Goal: Task Accomplishment & Management: Manage account settings

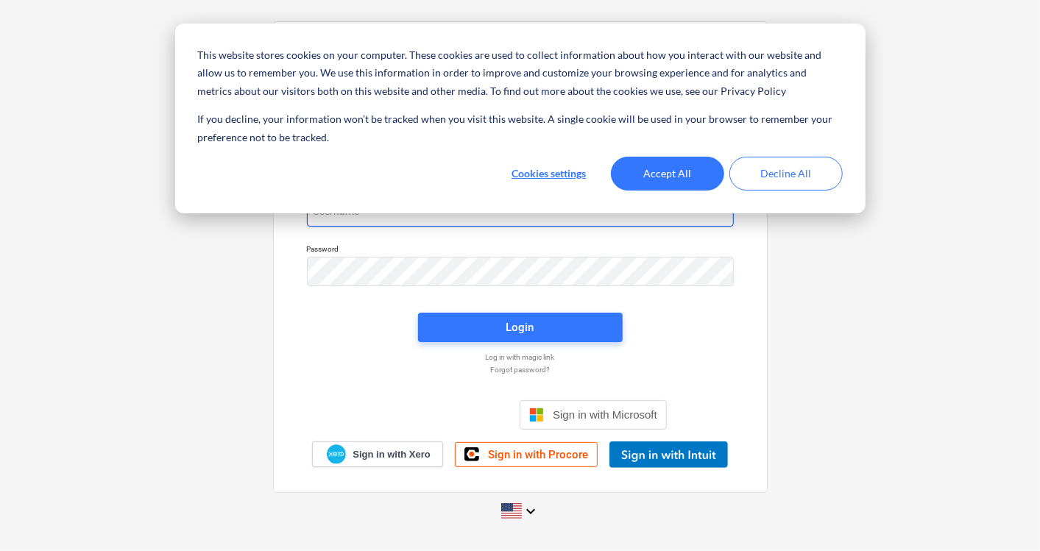
type input "[PERSON_NAME][EMAIL_ADDRESS][PERSON_NAME][DOMAIN_NAME]"
click at [665, 172] on button "Accept All" at bounding box center [667, 174] width 113 height 34
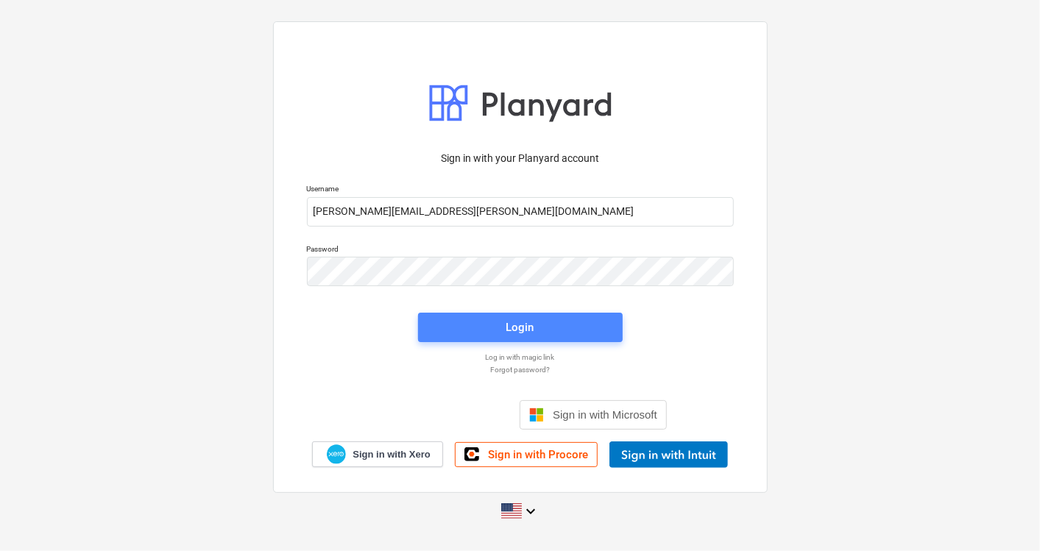
click at [530, 334] on div "Login" at bounding box center [520, 327] width 28 height 19
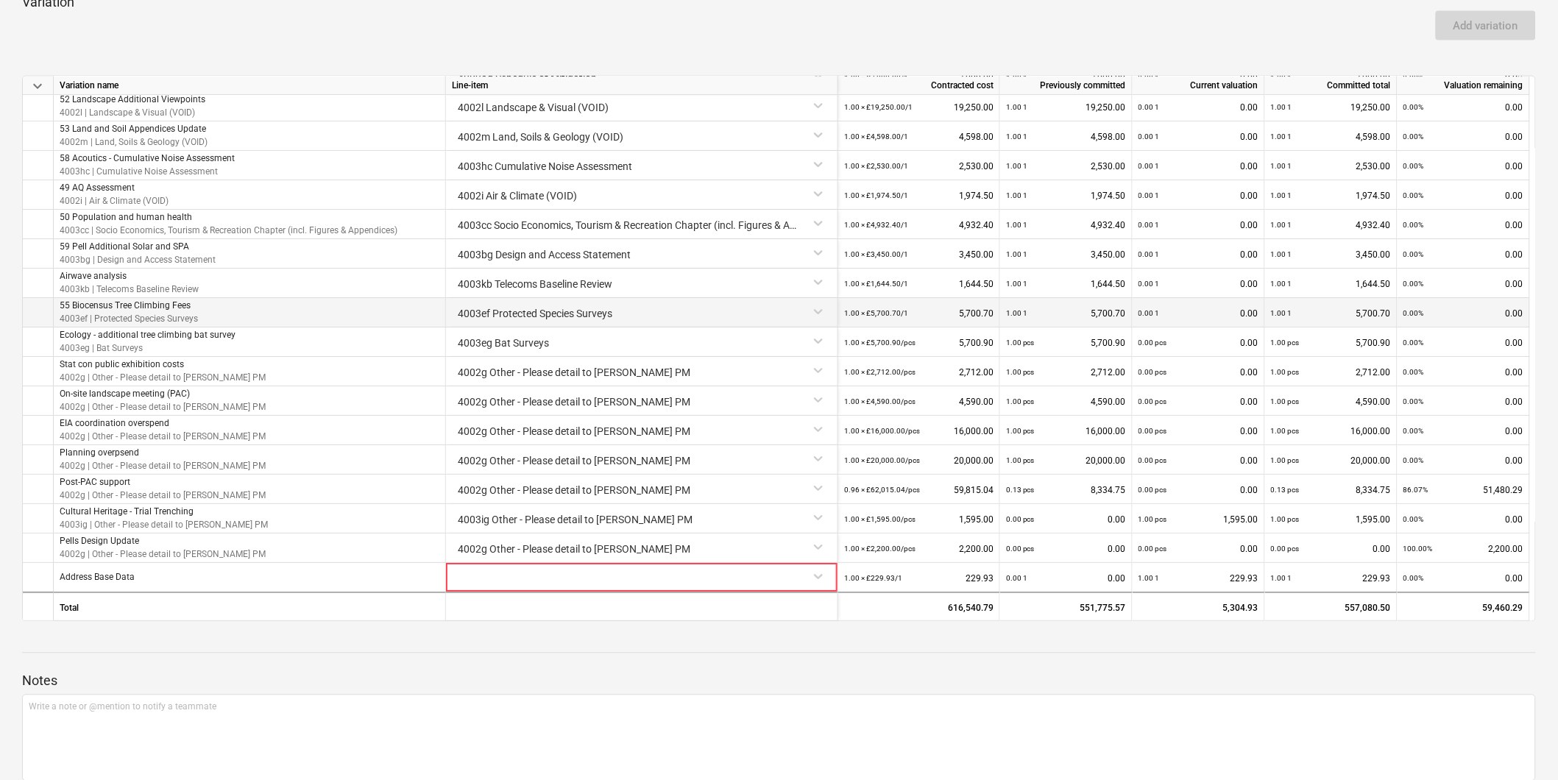
scroll to position [1800, 0]
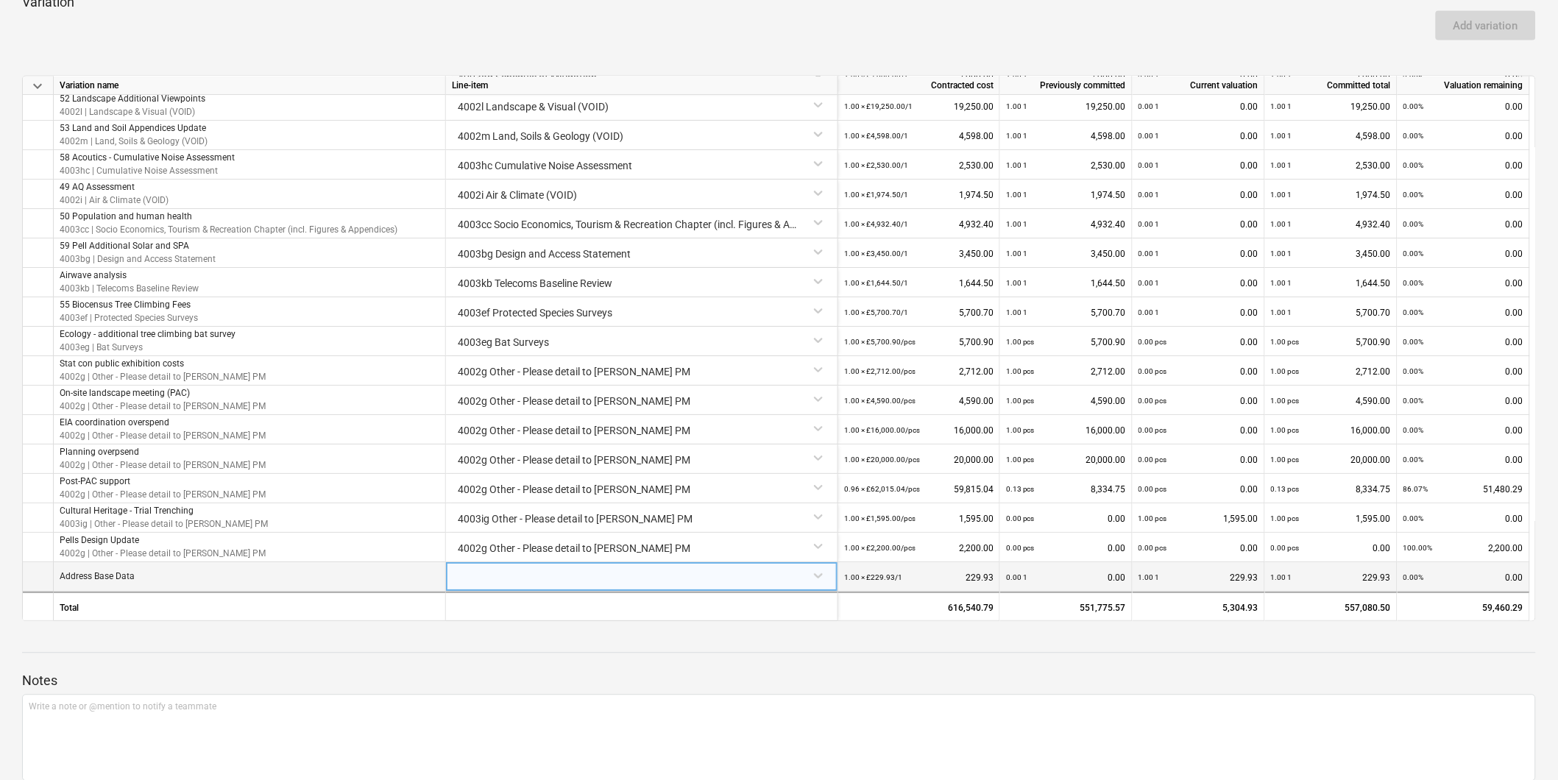
click at [815, 551] on div at bounding box center [642, 575] width 380 height 26
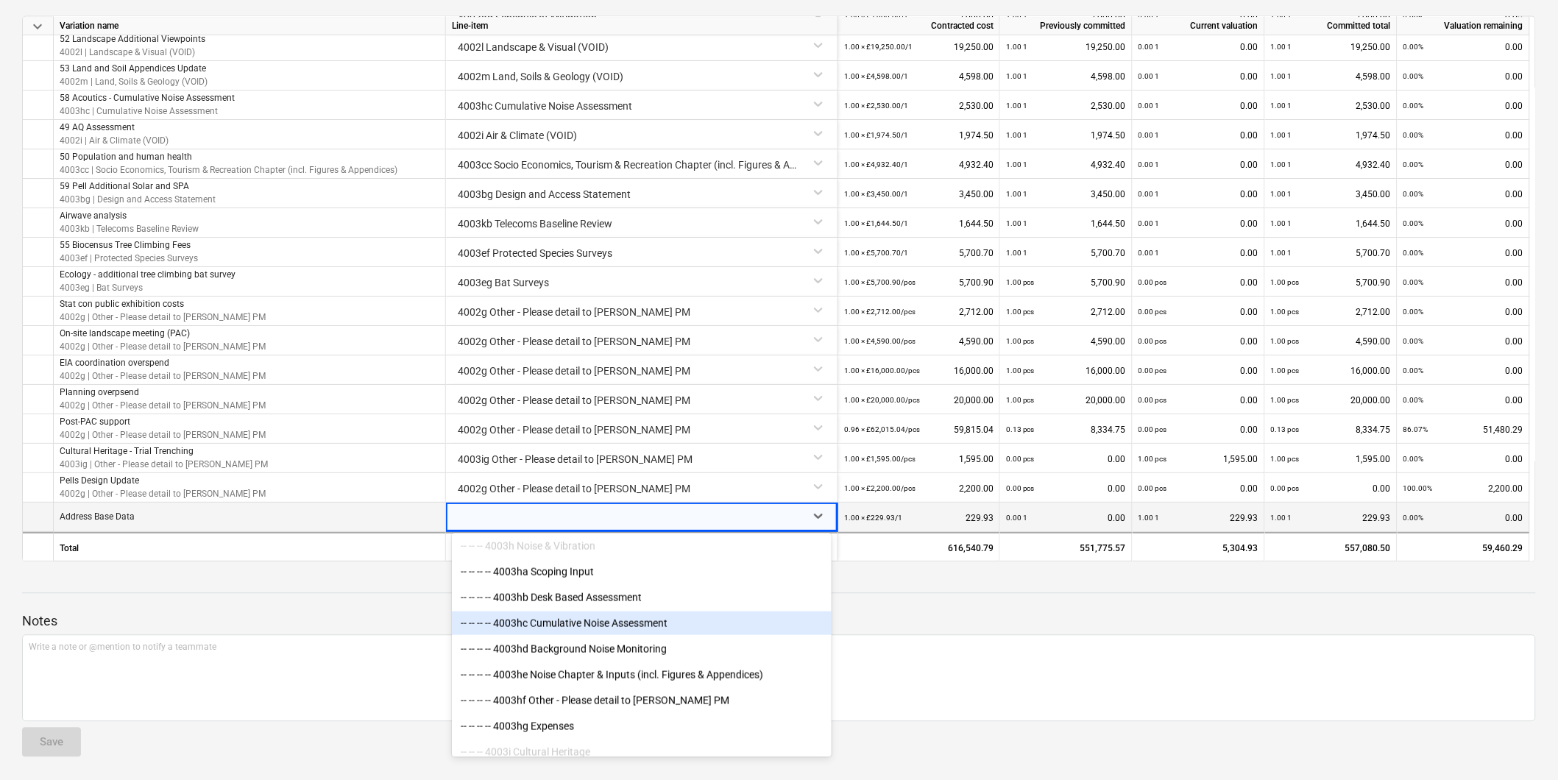
scroll to position [2772, 0]
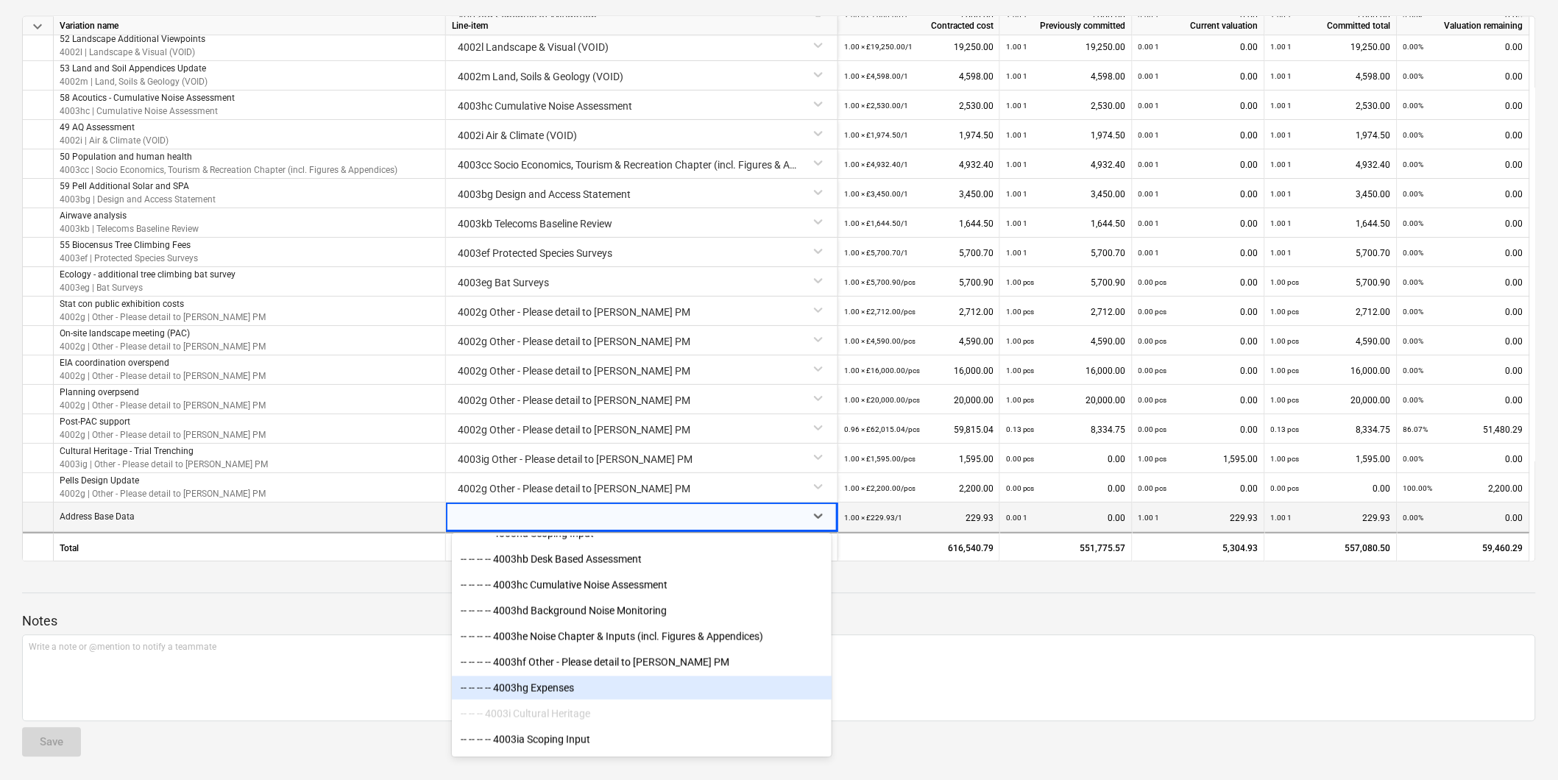
click at [582, 551] on div "-- -- -- -- 4003hg Expenses" at bounding box center [642, 689] width 380 height 24
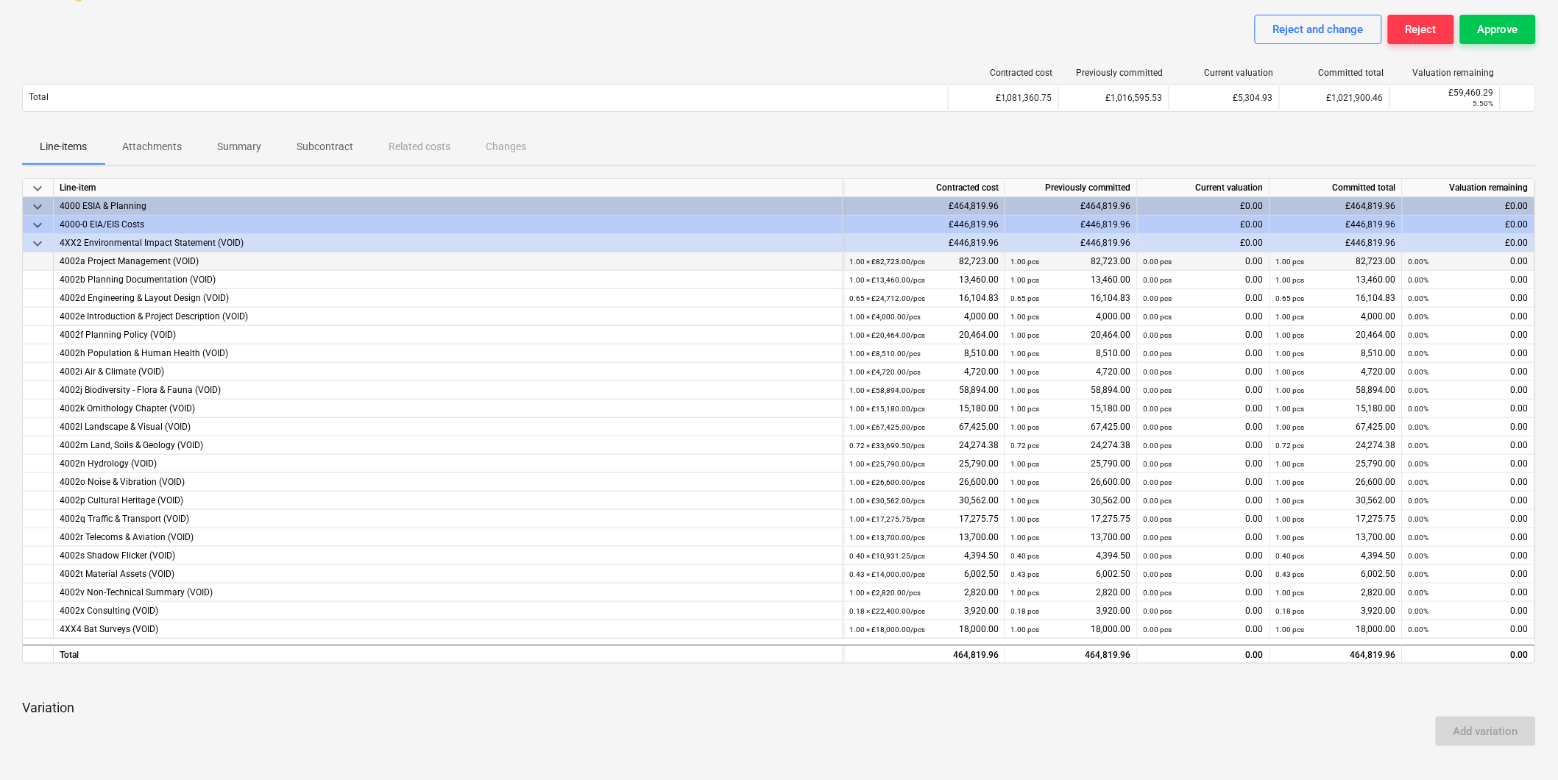
scroll to position [0, 0]
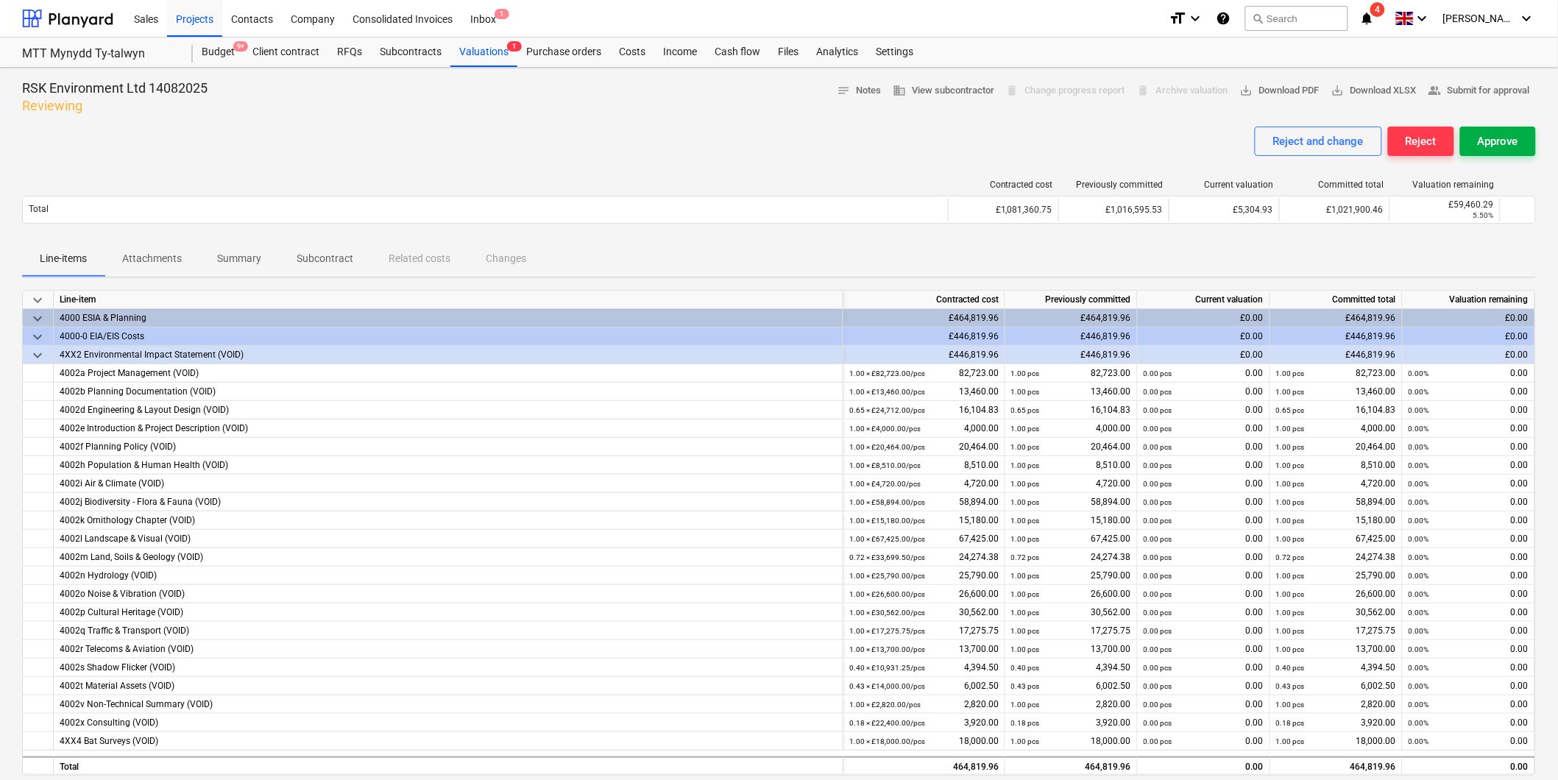
click at [1039, 140] on div "Approve" at bounding box center [1498, 141] width 40 height 19
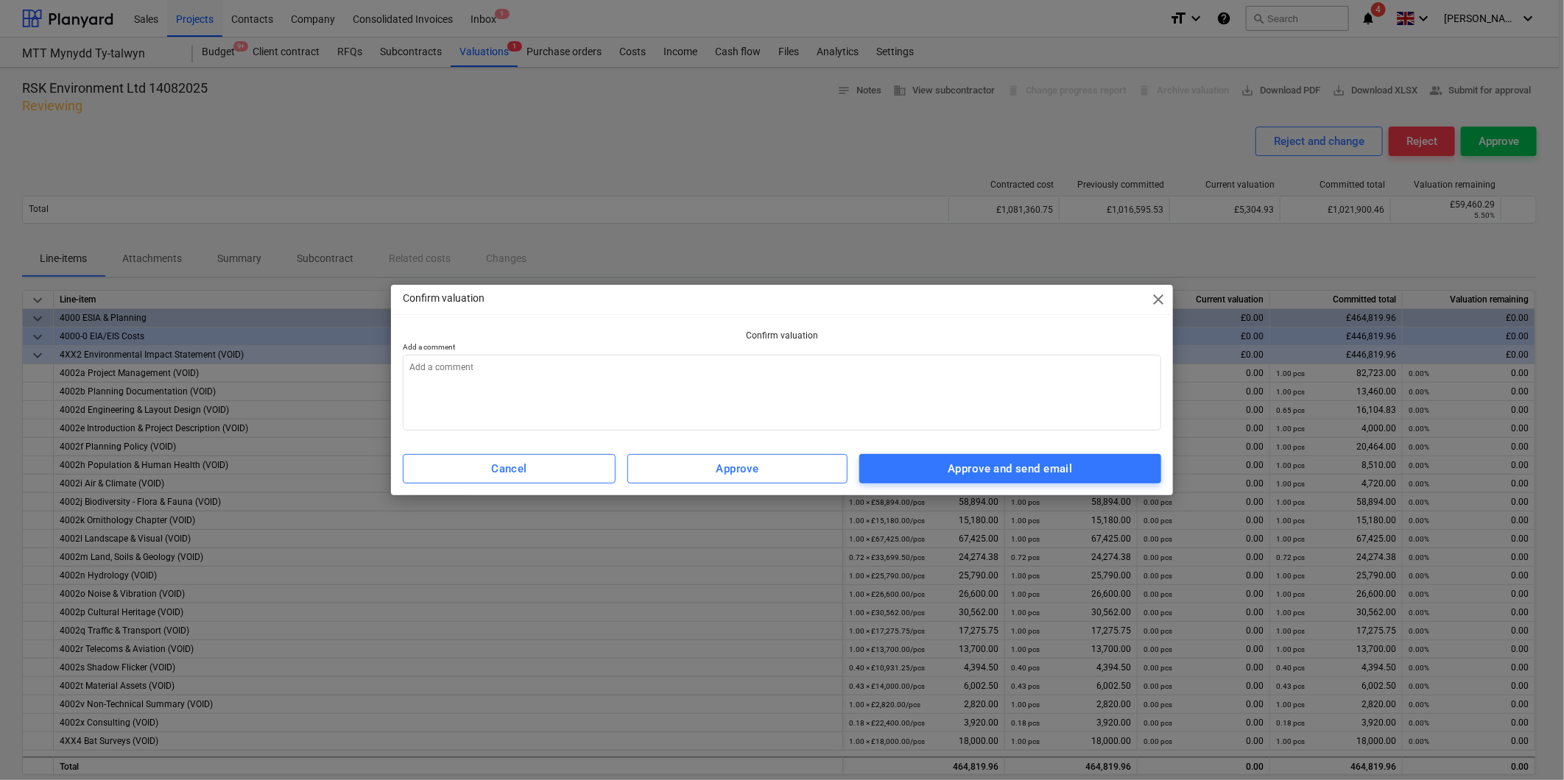
type textarea "x"
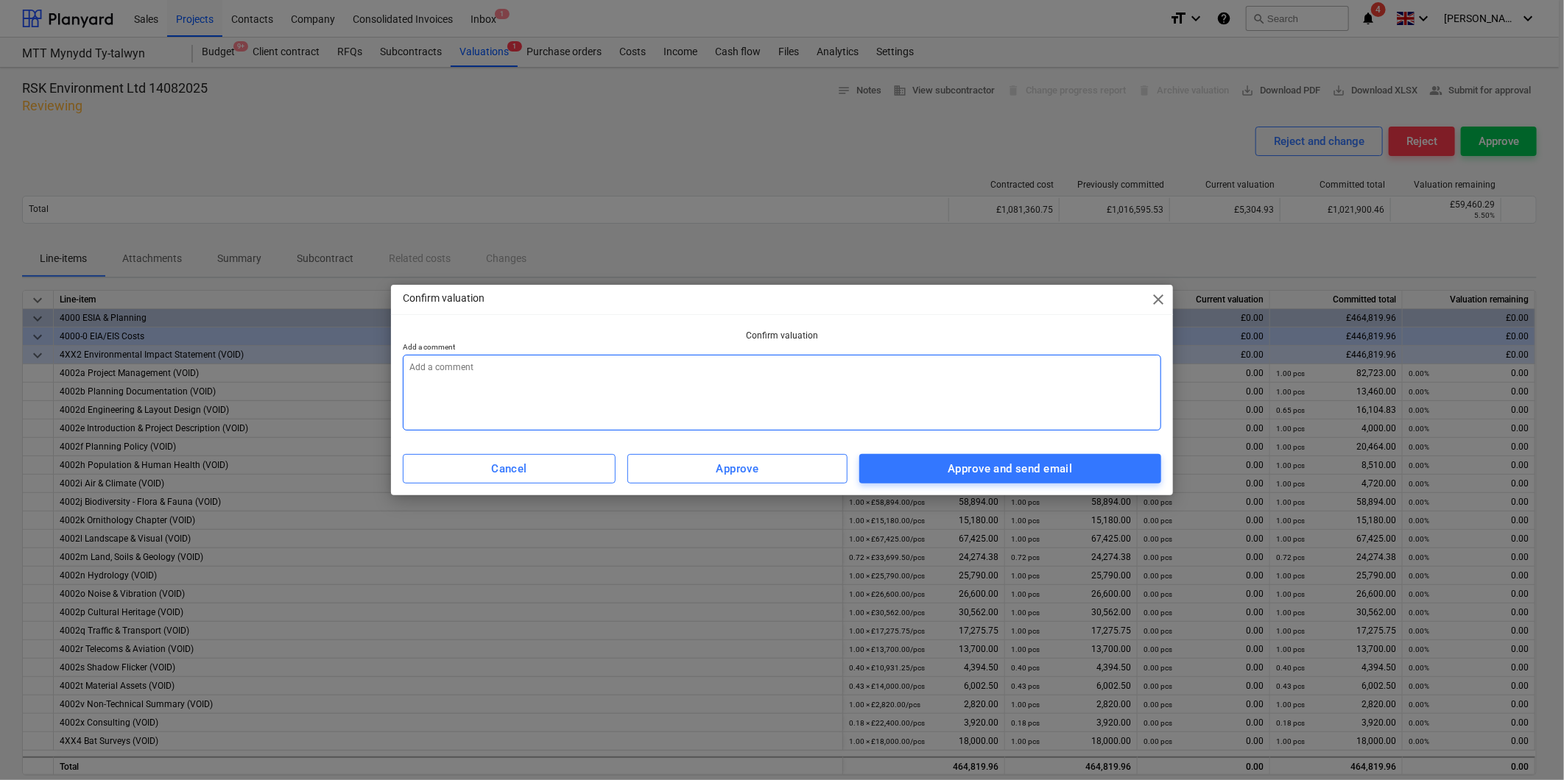
click at [624, 375] on textarea at bounding box center [782, 393] width 758 height 76
type textarea "o"
type textarea "x"
type textarea "ok"
type textarea "x"
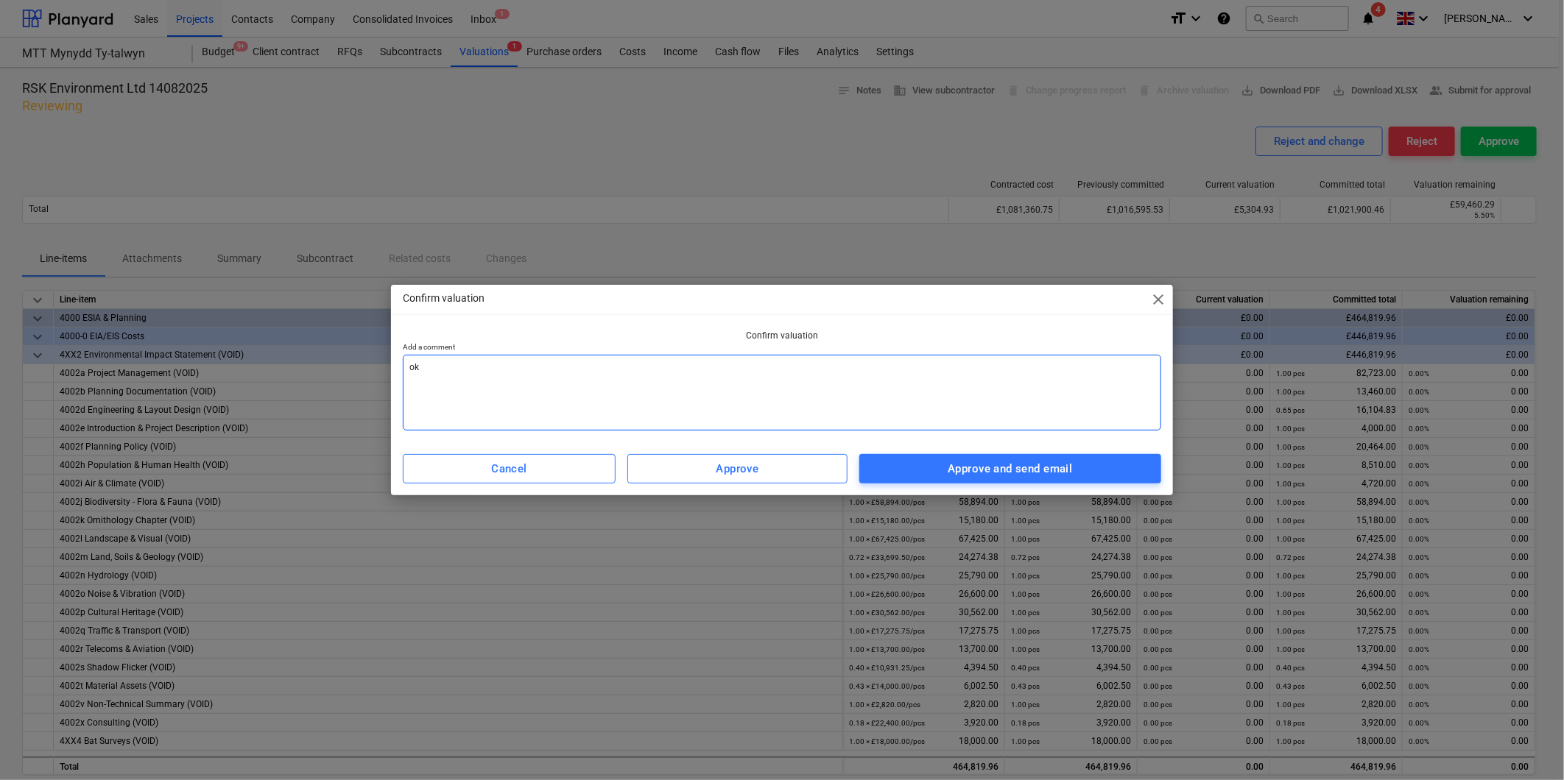
type textarea "ok"
type textarea "x"
type textarea "ok t"
type textarea "x"
type textarea "ok to"
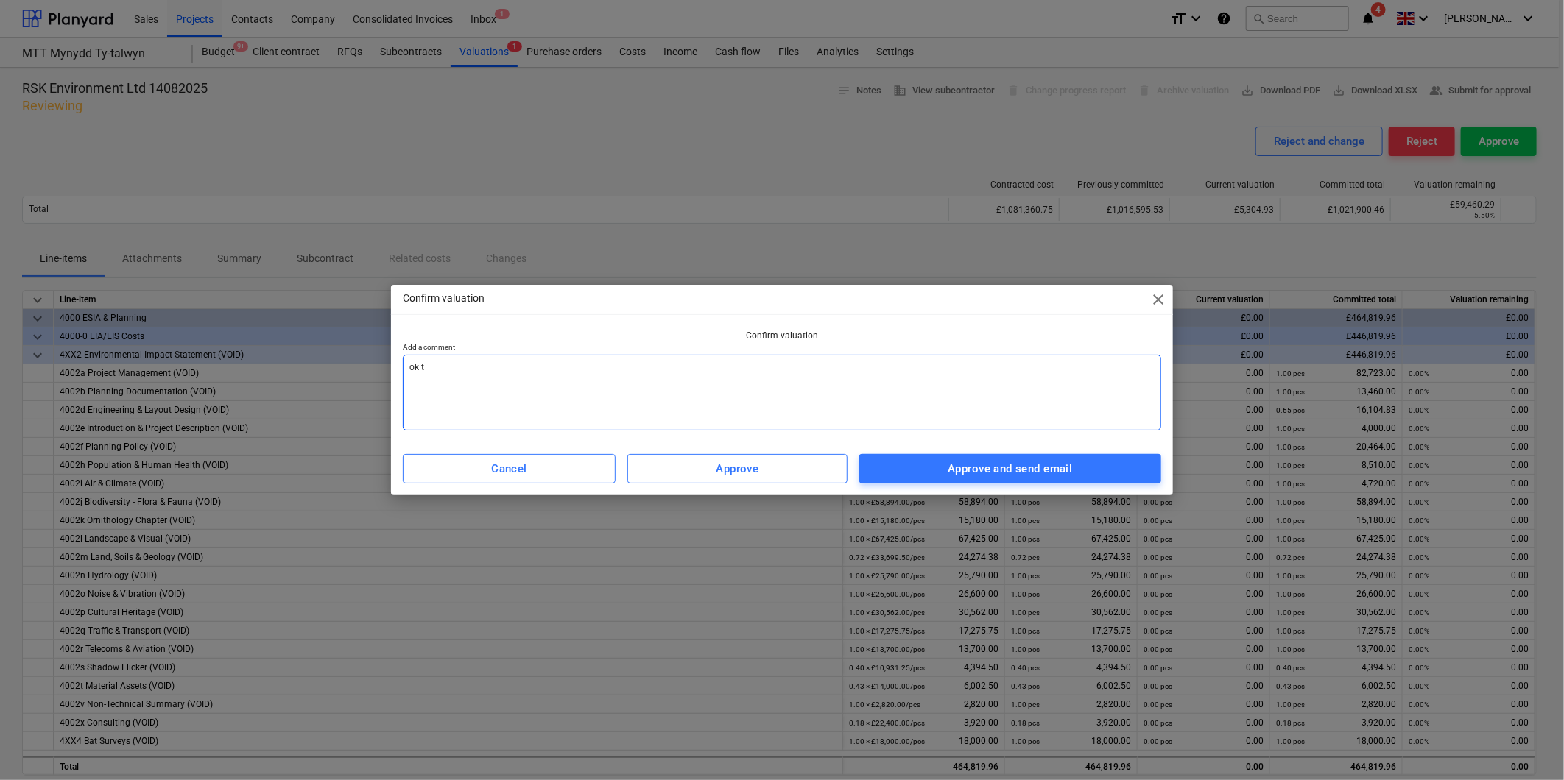
type textarea "x"
type textarea "ok to"
type textarea "x"
type textarea "ok to i"
type textarea "x"
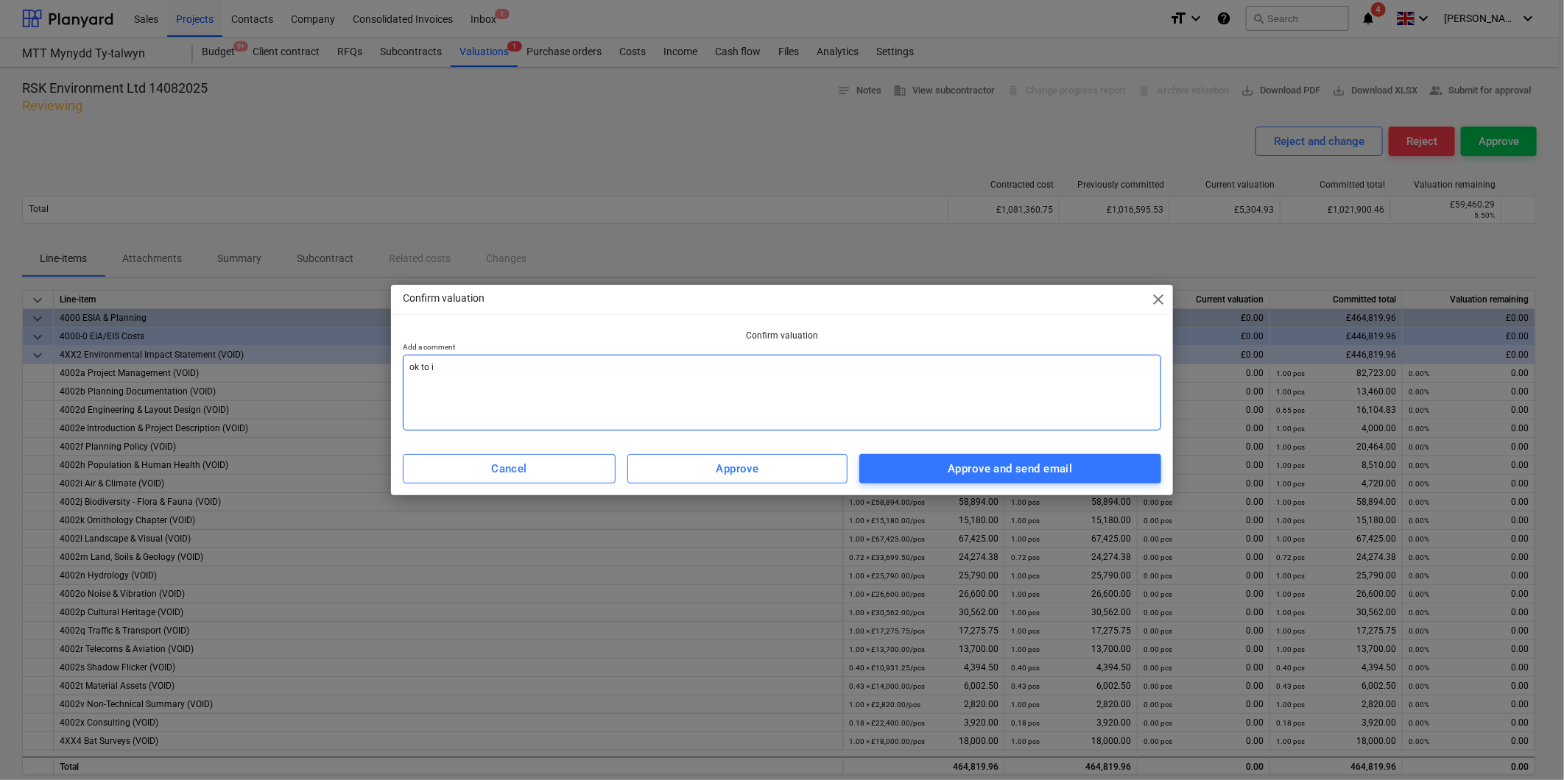
type textarea "ok to in"
type textarea "x"
type textarea "ok to inv"
type textarea "x"
type textarea "ok to invo"
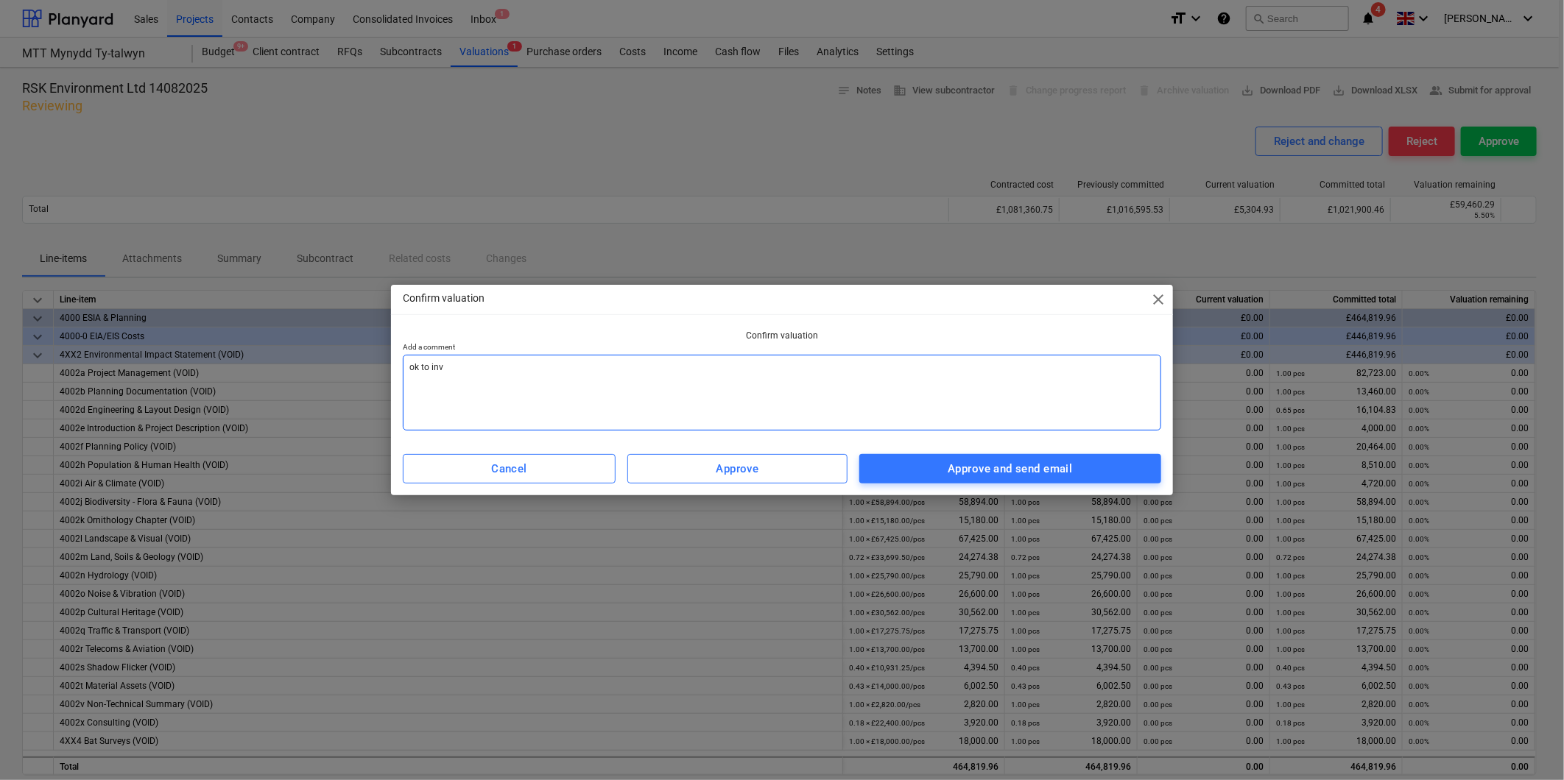
type textarea "x"
type textarea "ok to invoi"
type textarea "x"
type textarea "ok to invoic"
type textarea "x"
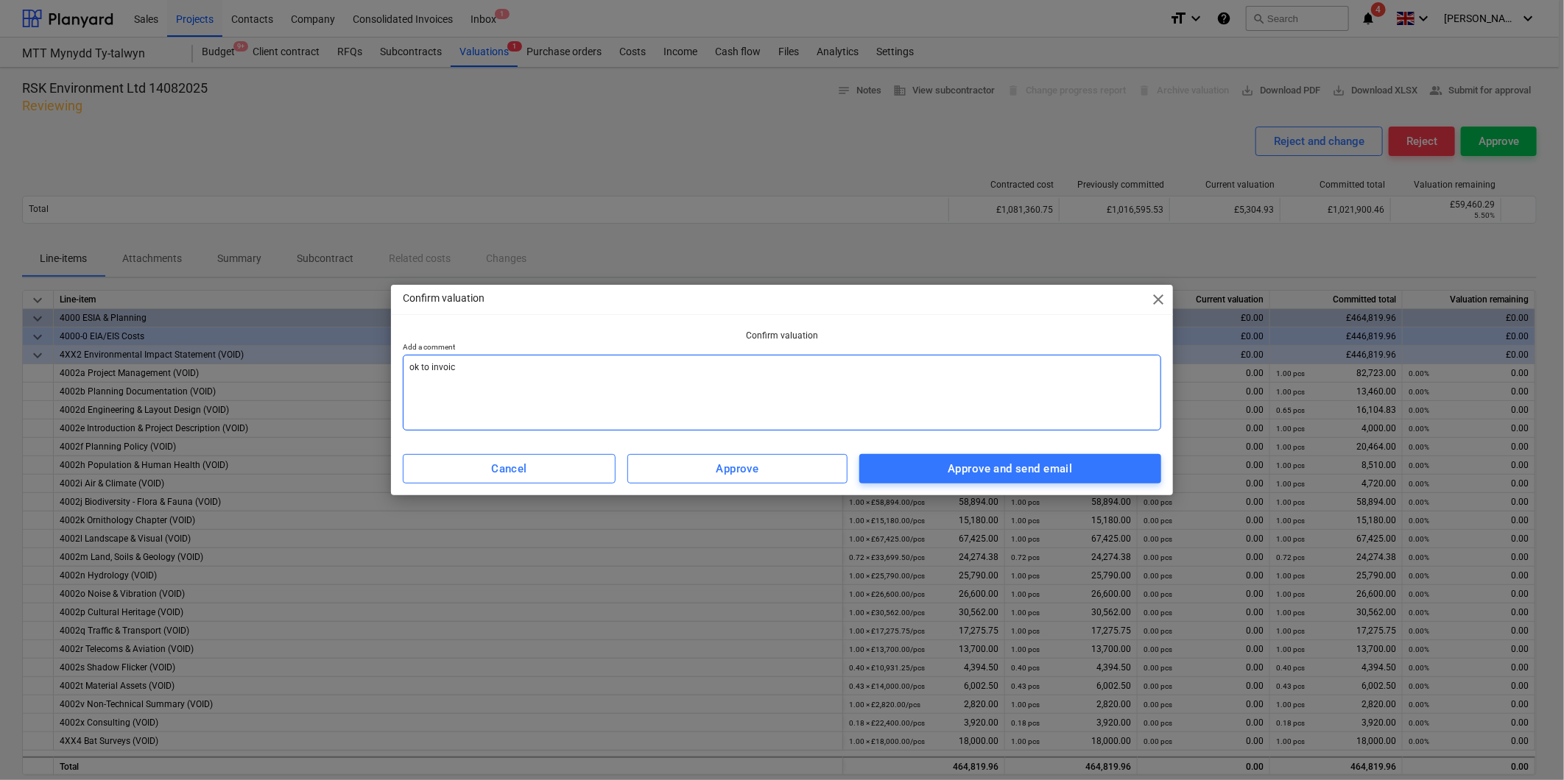
type textarea "ok to invoice"
type textarea "x"
type textarea "ok to invoice"
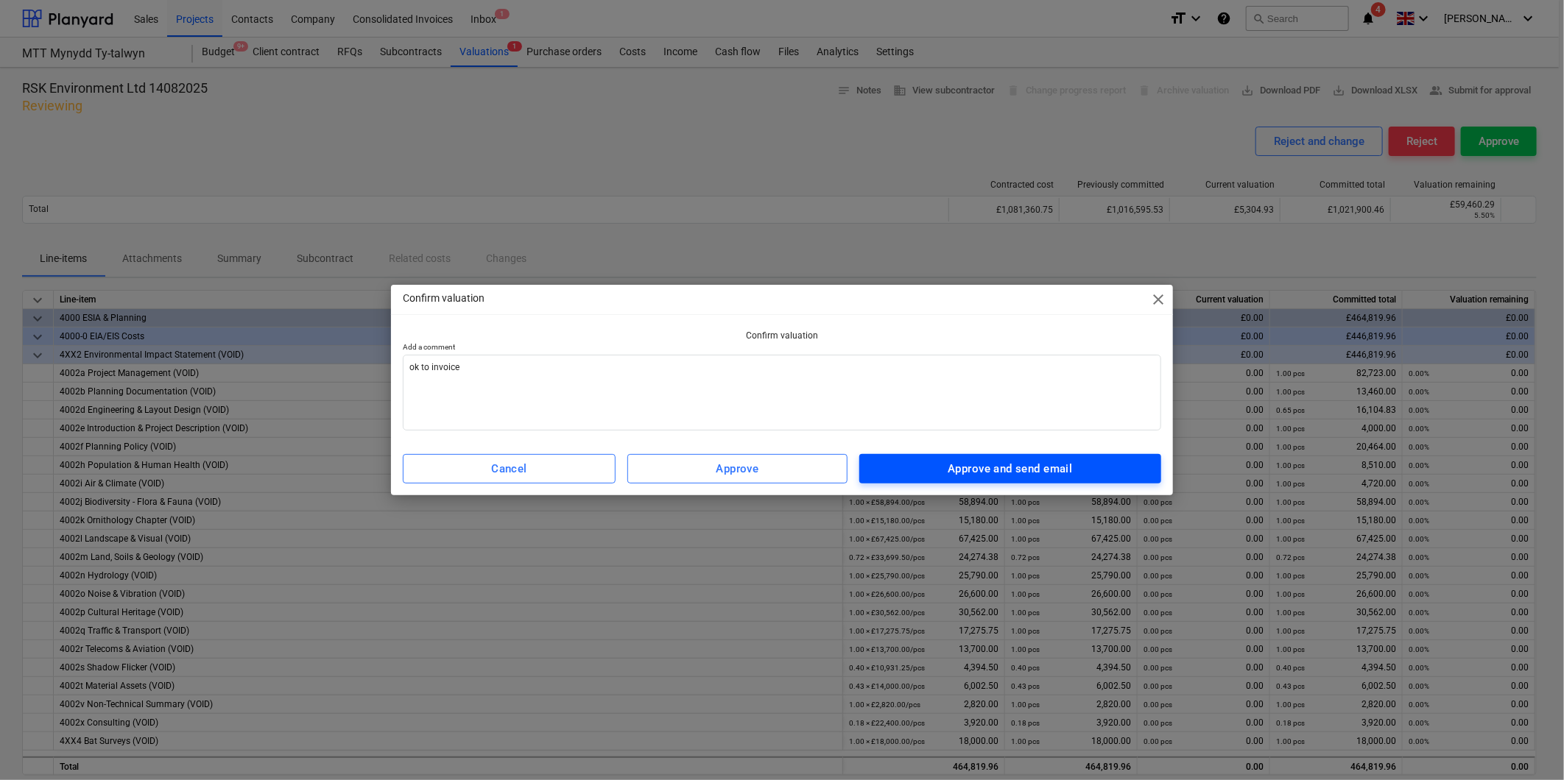
click at [1004, 462] on div "Approve and send email" at bounding box center [1009, 468] width 124 height 19
type textarea "x"
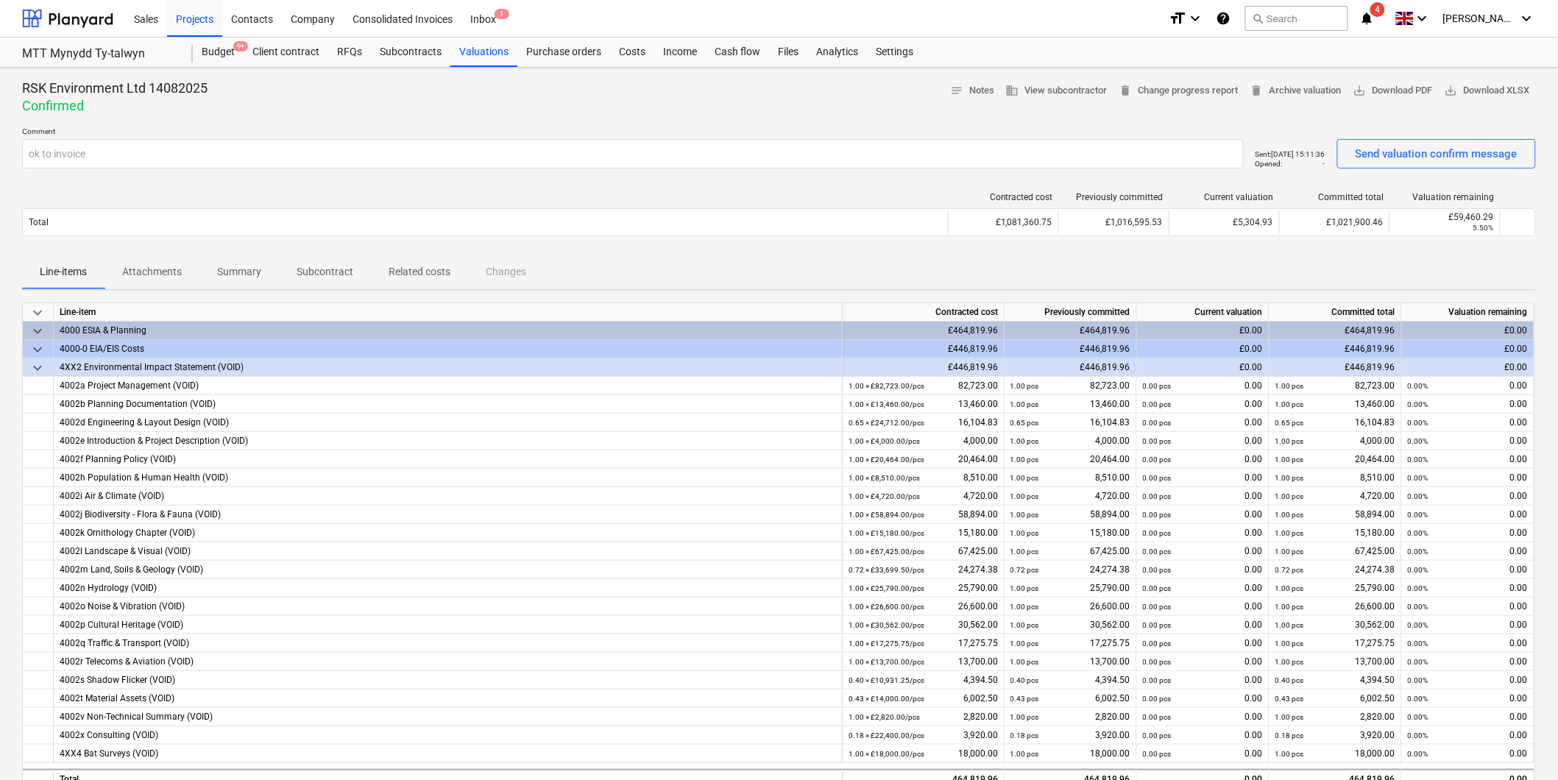
scroll to position [737, 0]
click at [1039, 15] on icon "notifications" at bounding box center [1367, 19] width 15 height 18
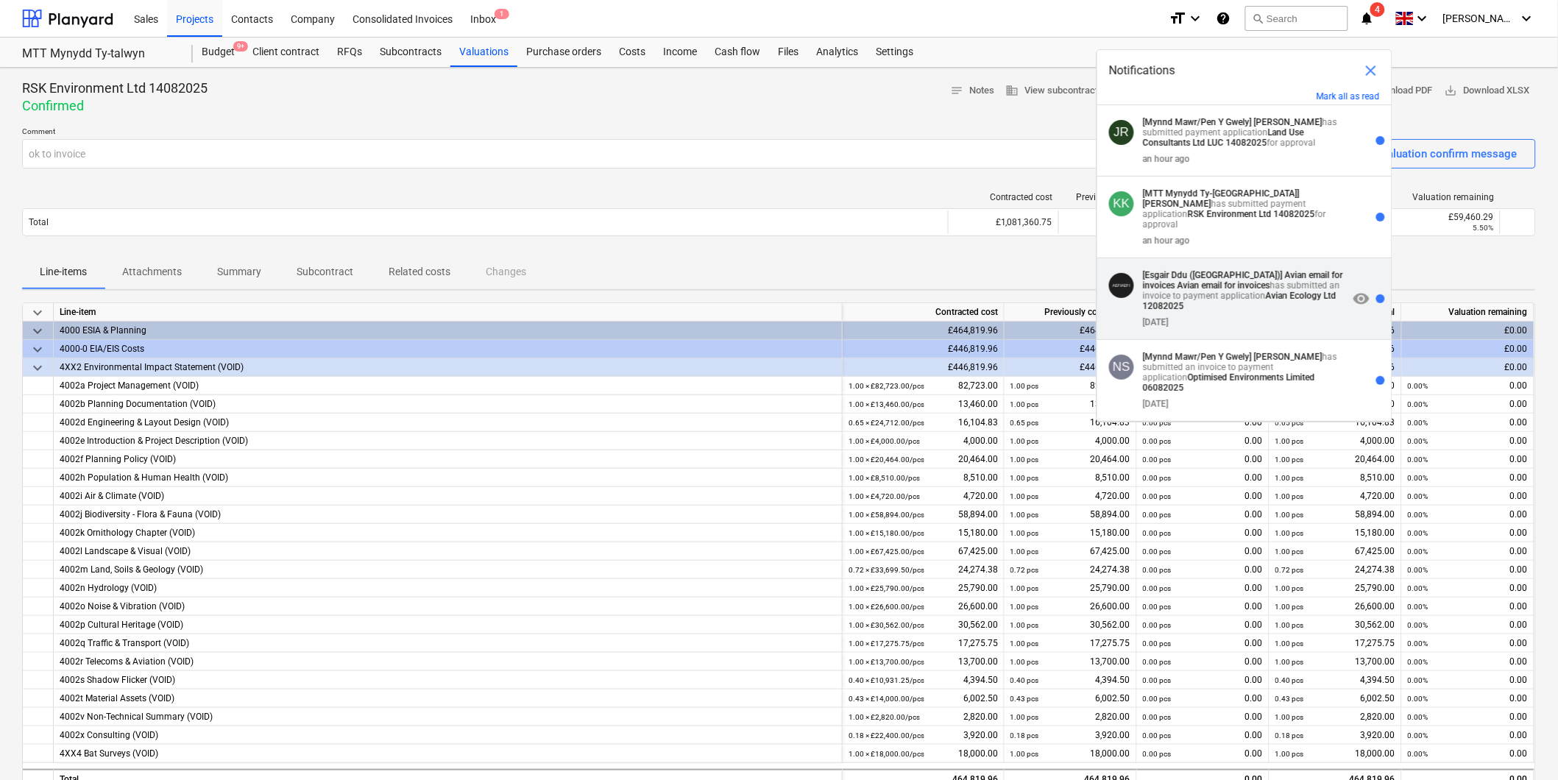
click at [1039, 292] on p "[Esgair Ddu (Aberangell)] Avian email for invoices Avian email for invoices has…" at bounding box center [1245, 290] width 205 height 41
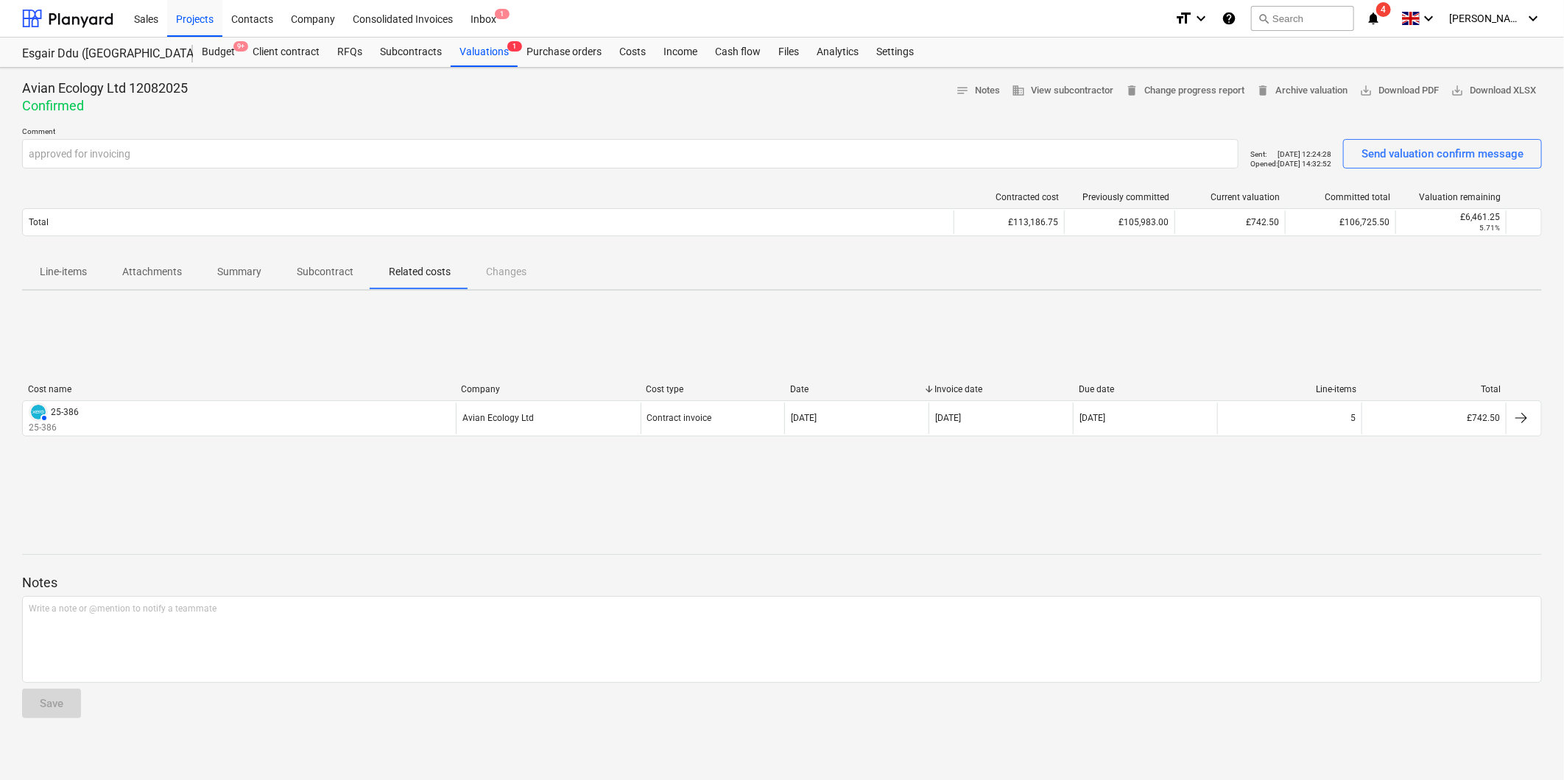
click at [1039, 10] on span "4" at bounding box center [1383, 9] width 15 height 15
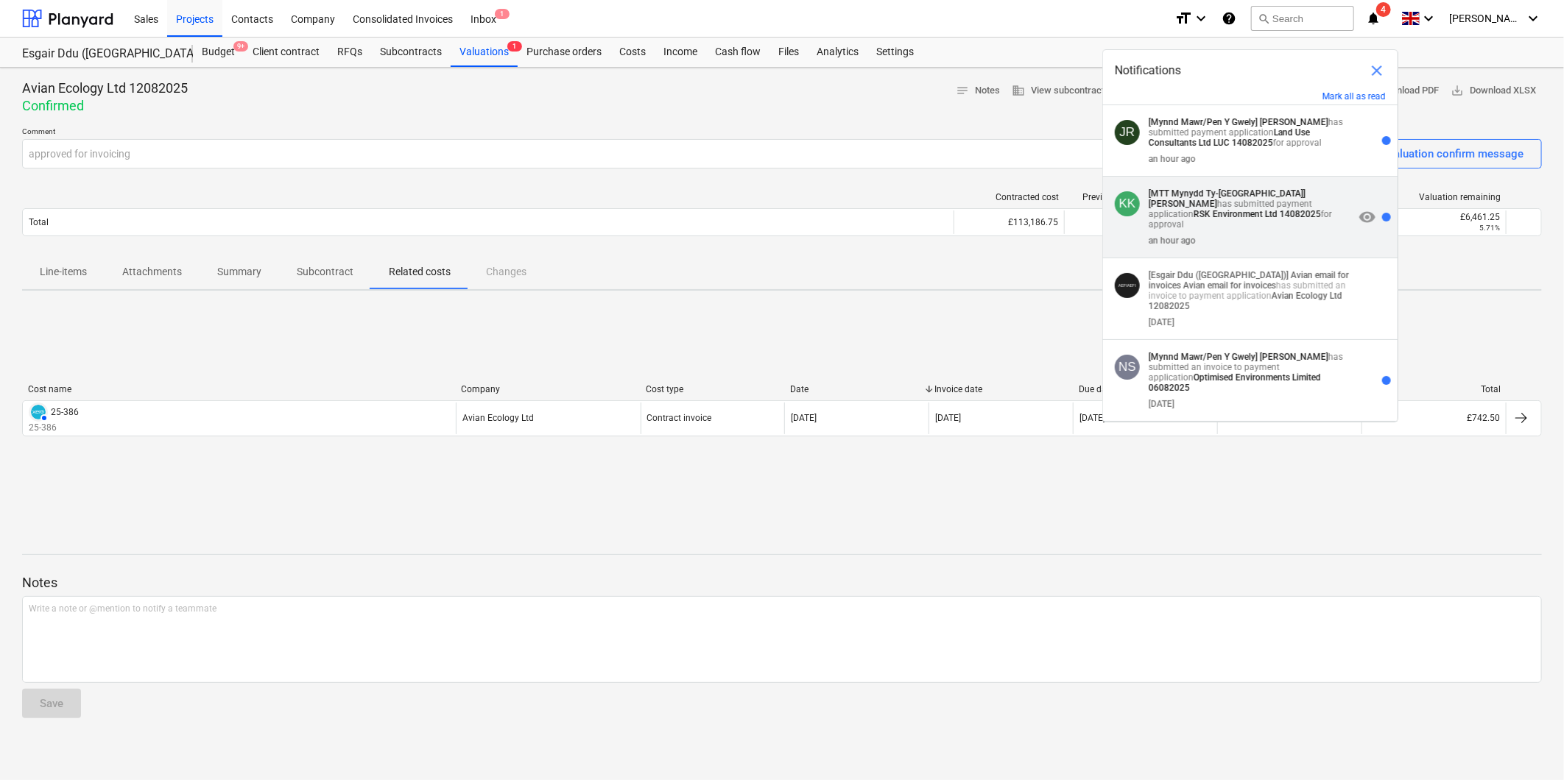
click at [1039, 193] on strong "[MTT Mynydd Ty-[GEOGRAPHIC_DATA]]" at bounding box center [1226, 193] width 157 height 10
type input "ok to invoice"
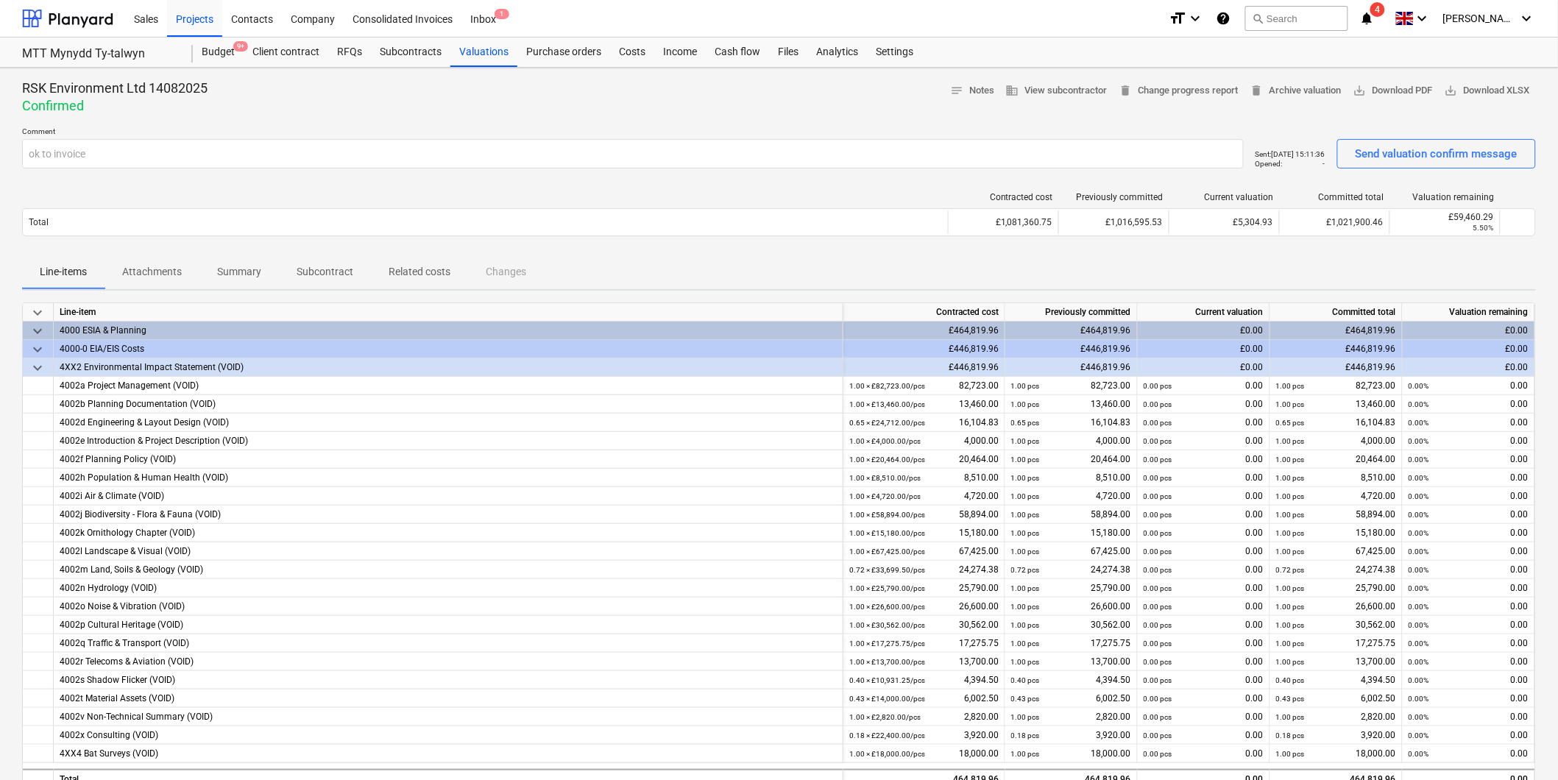
click at [1039, 12] on icon "notifications" at bounding box center [1367, 19] width 15 height 18
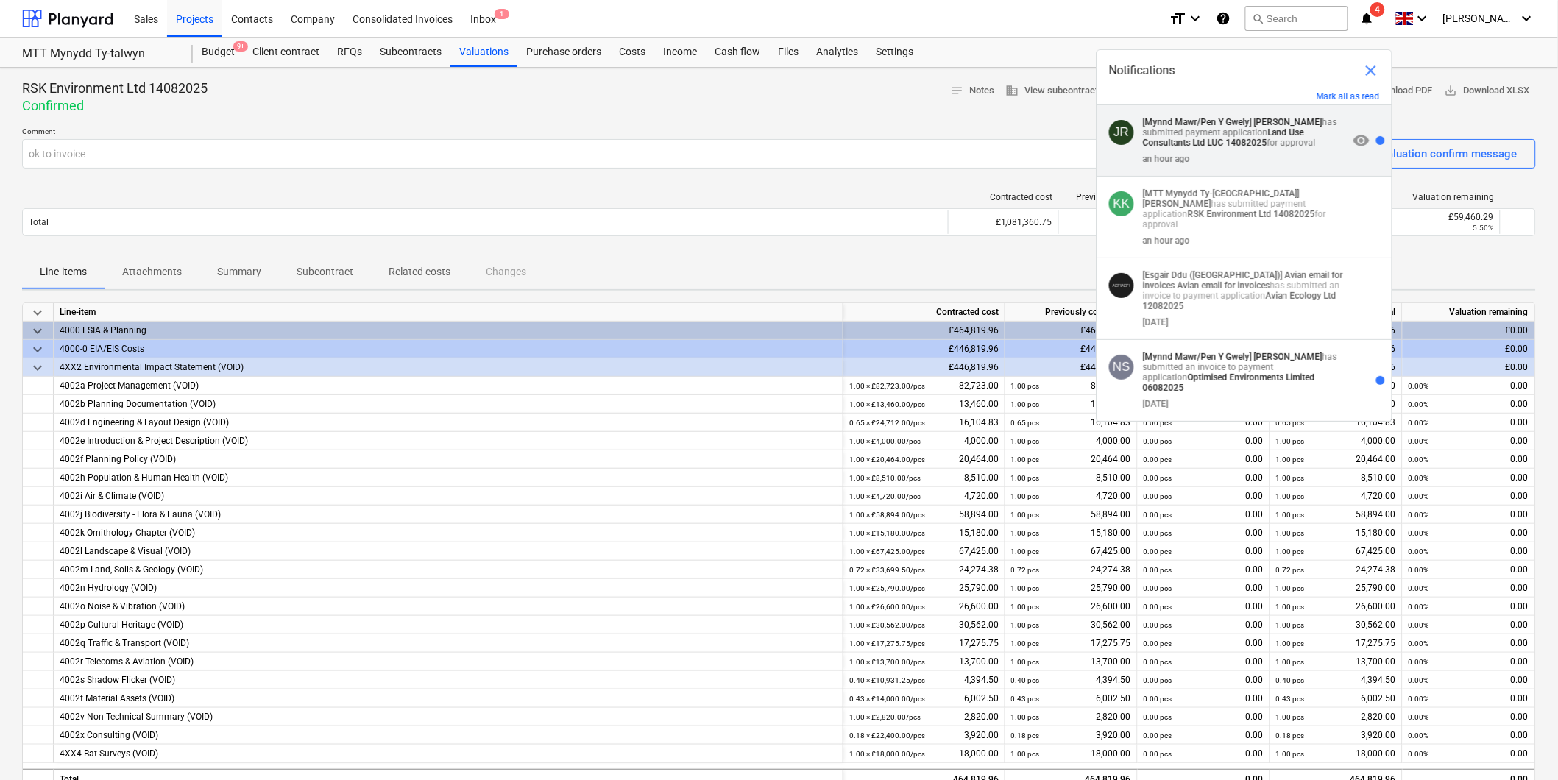
click at [1039, 138] on strong "Land Use Consultants Ltd LUC 14082025" at bounding box center [1223, 137] width 161 height 21
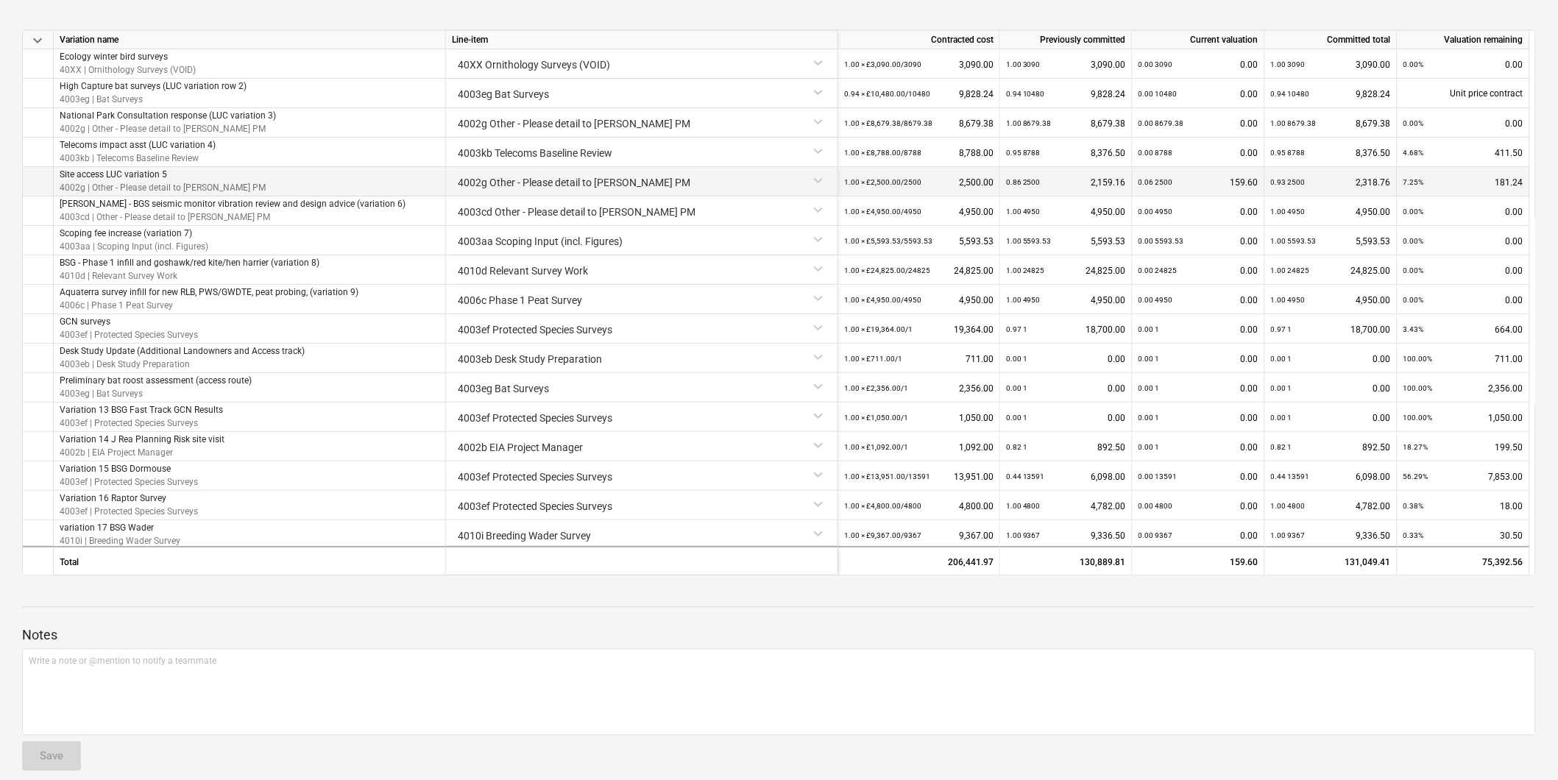
scroll to position [938, 0]
